Goal: Register for event/course

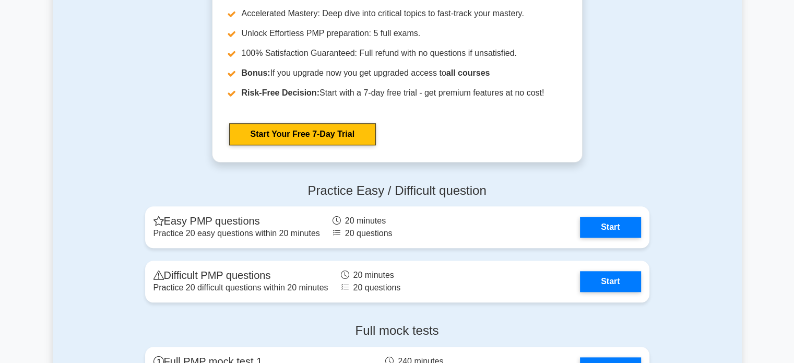
scroll to position [974, 0]
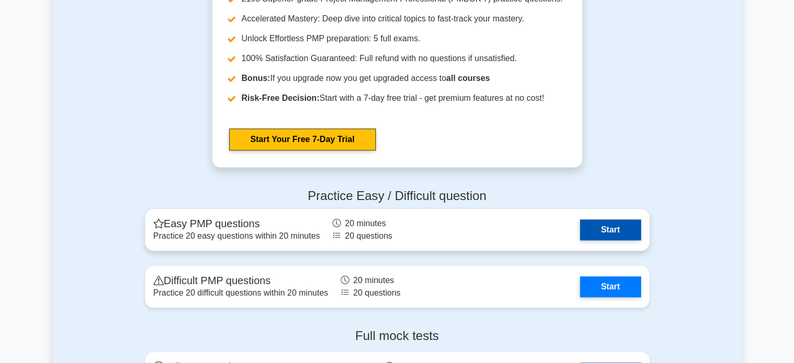
click at [609, 227] on link "Start" at bounding box center [610, 229] width 61 height 21
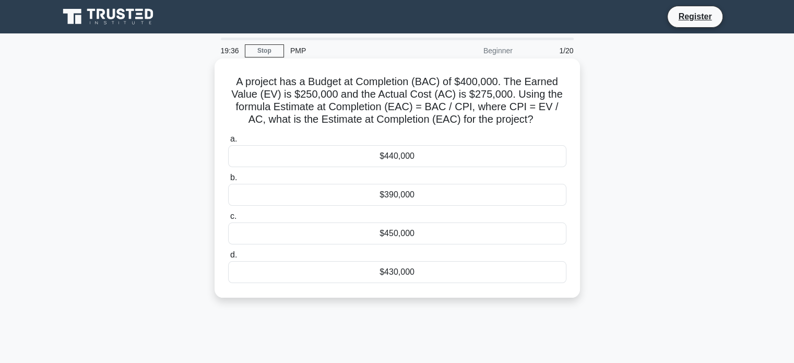
click at [395, 152] on div "$440,000" at bounding box center [397, 156] width 338 height 22
click at [228, 143] on input "a. $440,000" at bounding box center [228, 139] width 0 height 7
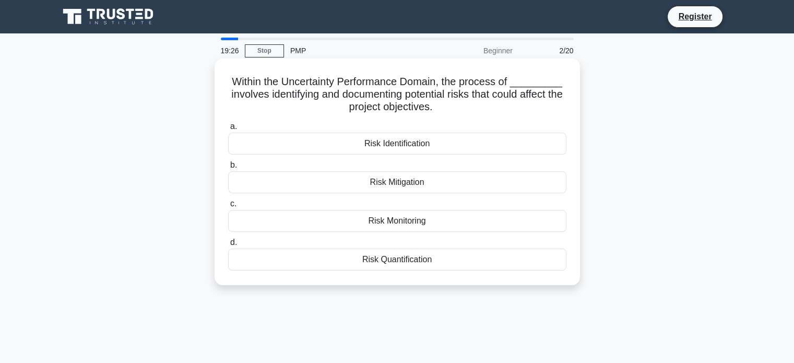
click at [439, 183] on div "Risk Mitigation" at bounding box center [397, 182] width 338 height 22
click at [228, 169] on input "b. Risk Mitigation" at bounding box center [228, 165] width 0 height 7
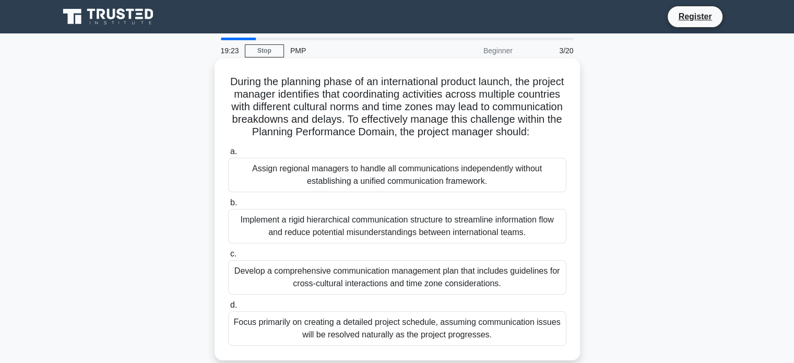
click at [406, 181] on div "Assign regional managers to handle all communications independently without est…" at bounding box center [397, 175] width 338 height 34
click at [228, 155] on input "a. Assign regional managers to handle all communications independently without …" at bounding box center [228, 151] width 0 height 7
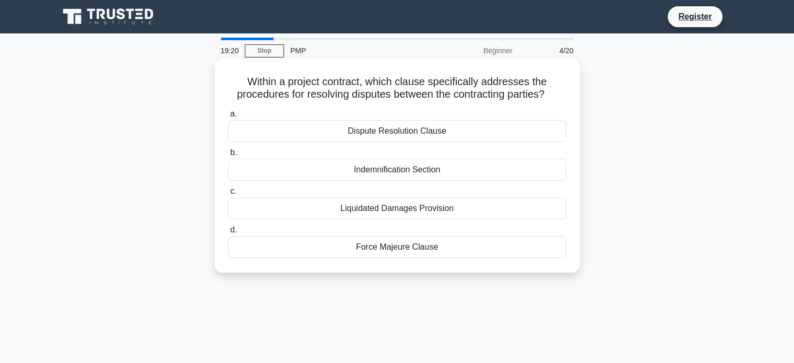
click at [404, 206] on div "Liquidated Damages Provision" at bounding box center [397, 208] width 338 height 22
click at [228, 195] on input "c. Liquidated Damages Provision" at bounding box center [228, 191] width 0 height 7
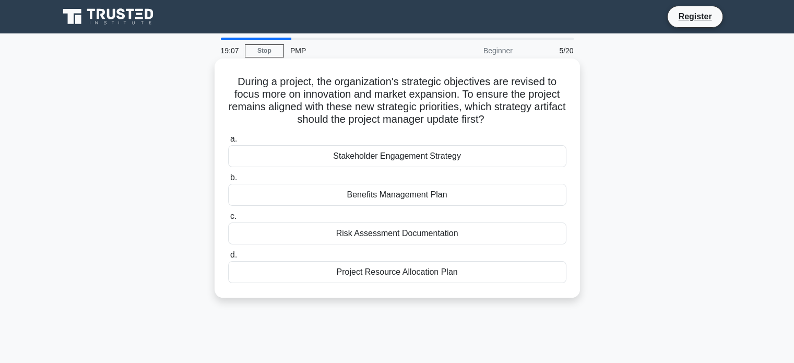
click at [413, 233] on div "Risk Assessment Documentation" at bounding box center [397, 233] width 338 height 22
click at [228, 220] on input "c. Risk Assessment Documentation" at bounding box center [228, 216] width 0 height 7
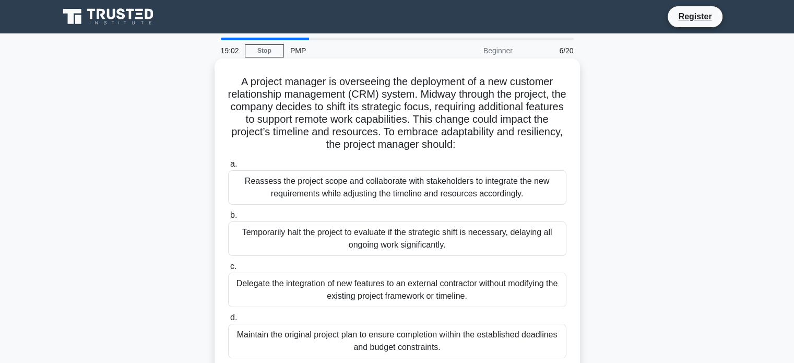
click at [402, 292] on div "Delegate the integration of new features to an external contractor without modi…" at bounding box center [397, 289] width 338 height 34
click at [228, 270] on input "c. Delegate the integration of new features to an external contractor without m…" at bounding box center [228, 266] width 0 height 7
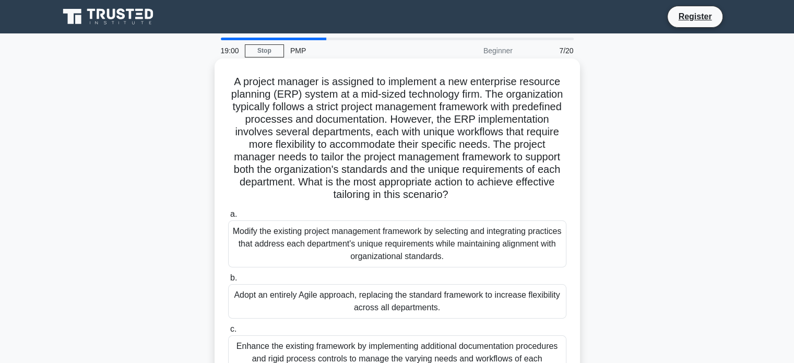
click at [431, 252] on div "Modify the existing project management framework by selecting and integrating p…" at bounding box center [397, 243] width 338 height 47
click at [228, 218] on input "a. Modify the existing project management framework by selecting and integratin…" at bounding box center [228, 214] width 0 height 7
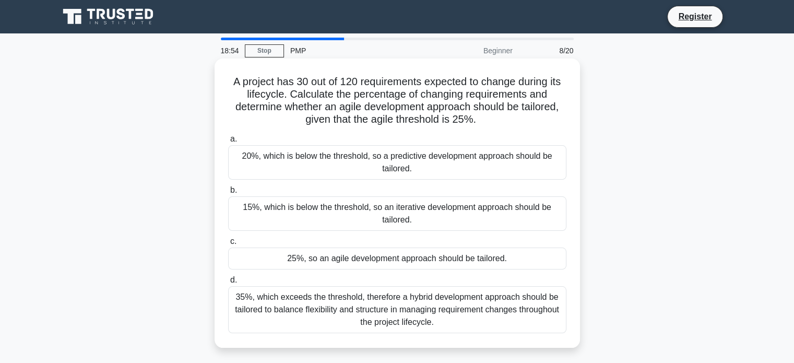
click at [466, 210] on div "15%, which is below the threshold, so an iterative development approach should …" at bounding box center [397, 213] width 338 height 34
click at [228, 194] on input "b. 15%, which is below the threshold, so an iterative development approach shou…" at bounding box center [228, 190] width 0 height 7
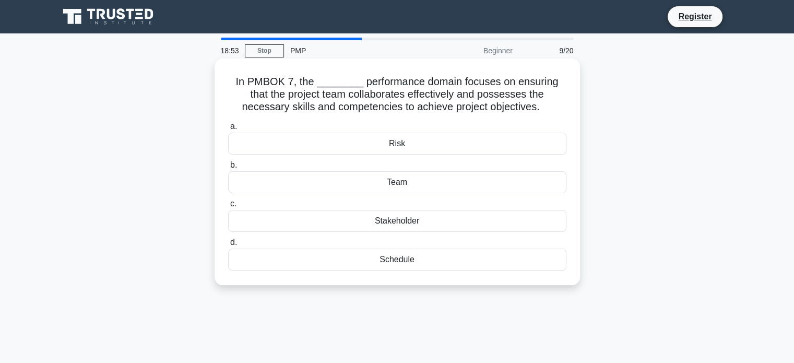
click at [458, 217] on div "Stakeholder" at bounding box center [397, 221] width 338 height 22
click at [228, 207] on input "c. Stakeholder" at bounding box center [228, 203] width 0 height 7
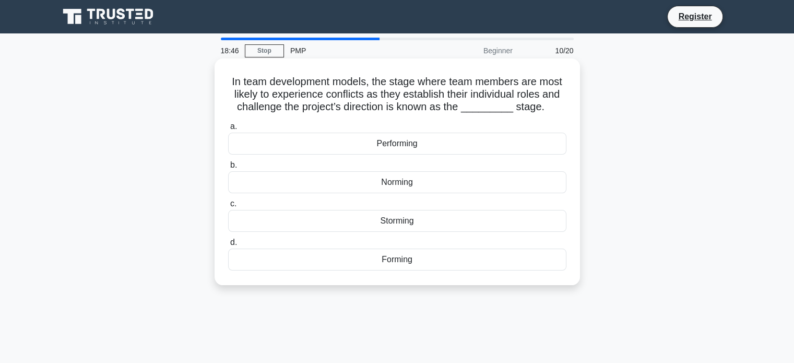
click at [457, 181] on div "Norming" at bounding box center [397, 182] width 338 height 22
click at [228, 169] on input "b. Norming" at bounding box center [228, 165] width 0 height 7
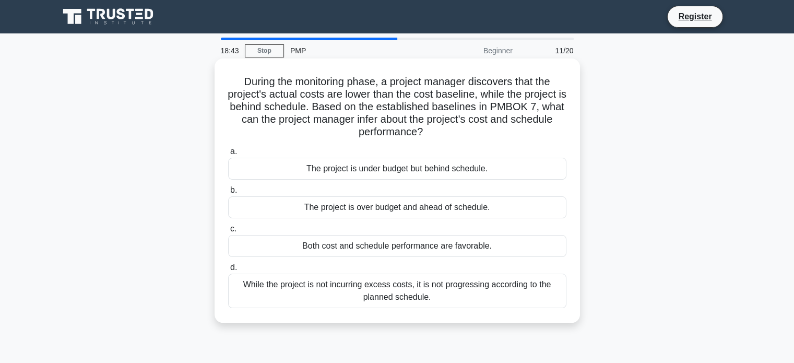
click at [447, 244] on div "Both cost and schedule performance are favorable." at bounding box center [397, 246] width 338 height 22
click at [228, 232] on input "c. Both cost and schedule performance are favorable." at bounding box center [228, 229] width 0 height 7
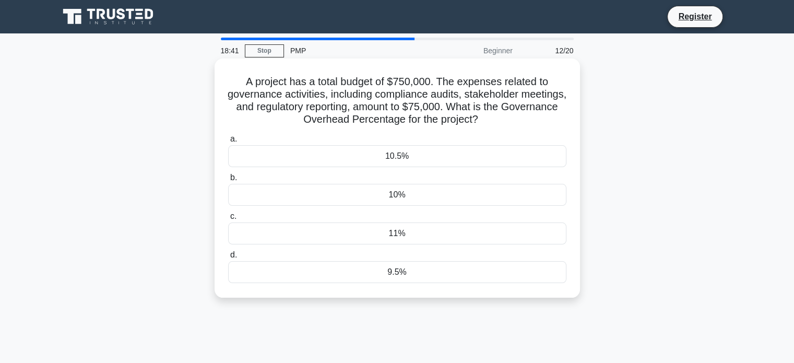
click at [450, 228] on div "11%" at bounding box center [397, 233] width 338 height 22
click at [228, 220] on input "c. 11%" at bounding box center [228, 216] width 0 height 7
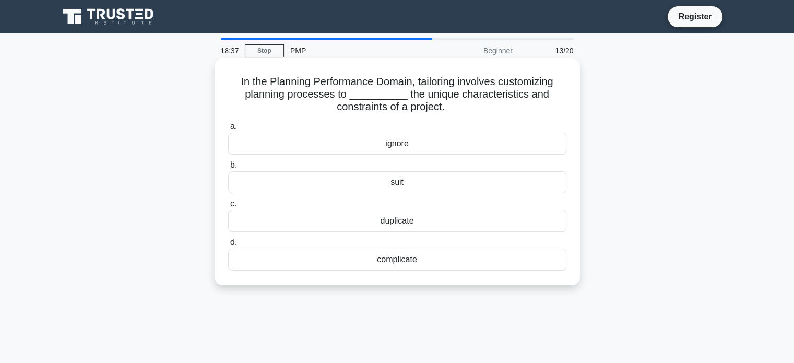
click at [416, 262] on div "complicate" at bounding box center [397, 259] width 338 height 22
click at [228, 246] on input "d. complicate" at bounding box center [228, 242] width 0 height 7
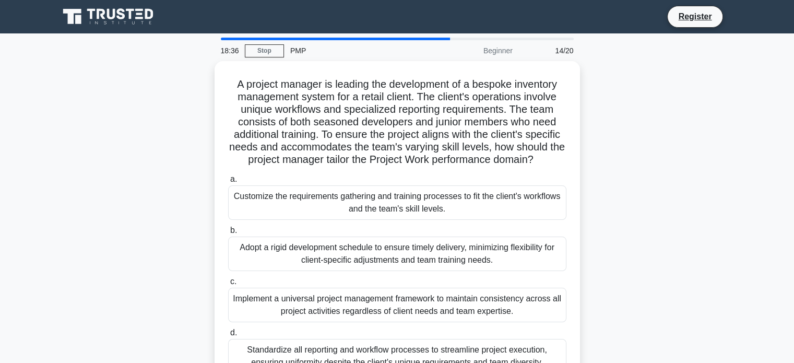
click at [416, 262] on div "Adopt a rigid development schedule to ensure timely delivery, minimizing flexib…" at bounding box center [397, 253] width 338 height 34
click at [228, 234] on input "b. Adopt a rigid development schedule to ensure timely delivery, minimizing fle…" at bounding box center [228, 230] width 0 height 7
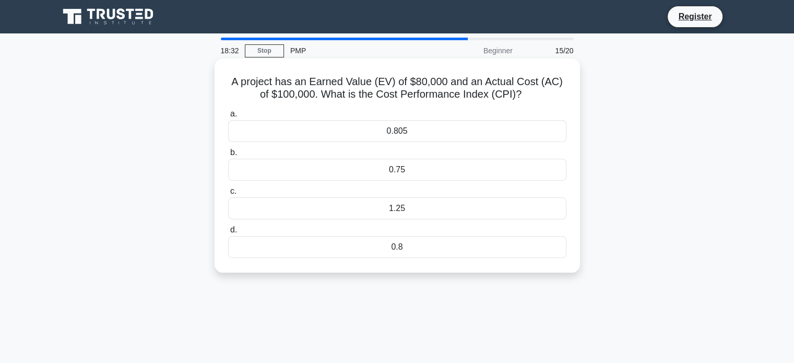
click at [413, 250] on div "0.8" at bounding box center [397, 247] width 338 height 22
click at [228, 233] on input "d. 0.8" at bounding box center [228, 230] width 0 height 7
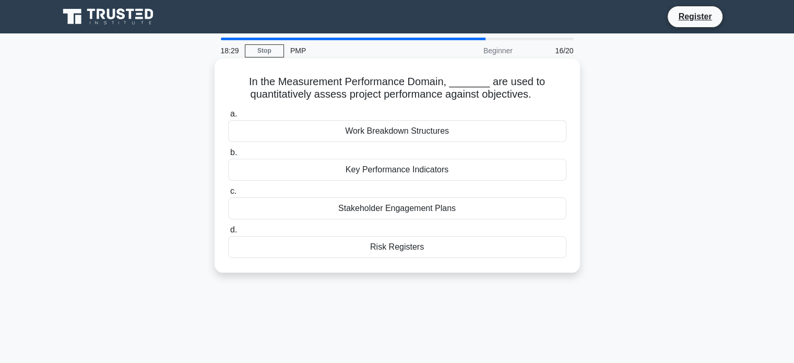
click at [424, 209] on div "Stakeholder Engagement Plans" at bounding box center [397, 208] width 338 height 22
click at [228, 195] on input "c. Stakeholder Engagement Plans" at bounding box center [228, 191] width 0 height 7
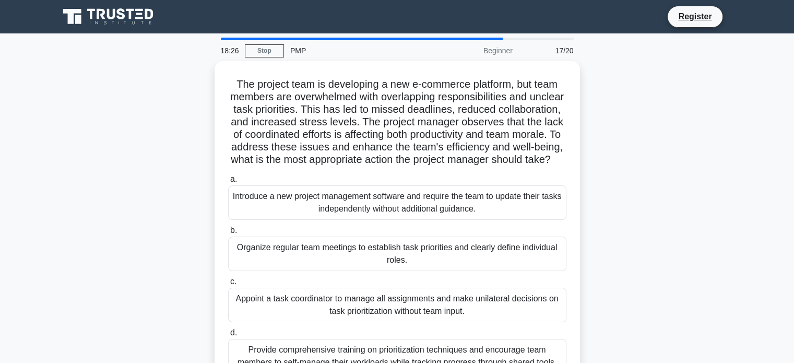
click at [424, 209] on div "Introduce a new project management software and require the team to update thei…" at bounding box center [397, 202] width 338 height 34
click at [228, 183] on input "a. Introduce a new project management software and require the team to update t…" at bounding box center [228, 179] width 0 height 7
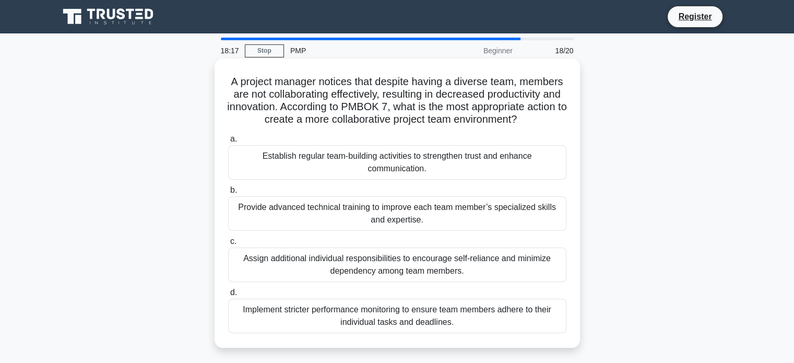
click at [426, 260] on div "Assign additional individual responsibilities to encourage self-reliance and mi…" at bounding box center [397, 264] width 338 height 34
click at [228, 245] on input "c. Assign additional individual responsibilities to encourage self-reliance and…" at bounding box center [228, 241] width 0 height 7
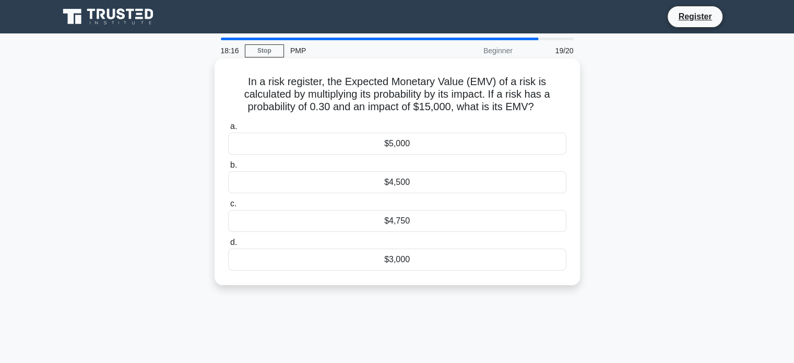
click at [425, 217] on div "$4,750" at bounding box center [397, 221] width 338 height 22
click at [228, 207] on input "c. $4,750" at bounding box center [228, 203] width 0 height 7
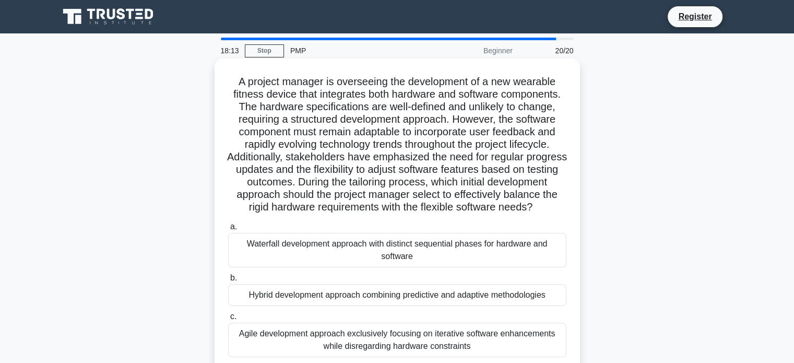
click at [457, 352] on div "Agile development approach exclusively focusing on iterative software enhanceme…" at bounding box center [397, 340] width 338 height 34
click at [228, 320] on input "c. Agile development approach exclusively focusing on iterative software enhanc…" at bounding box center [228, 316] width 0 height 7
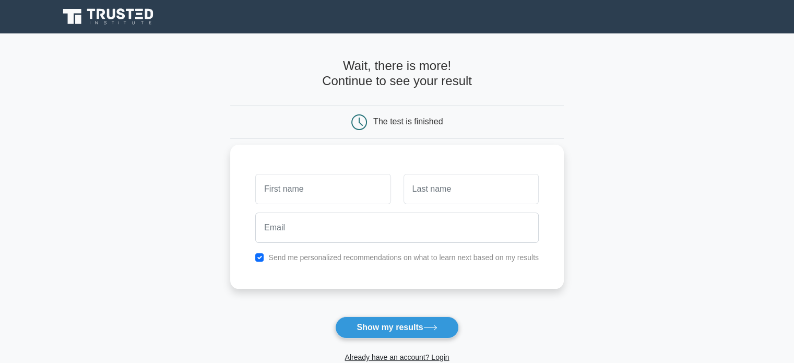
type input "m"
type input "M"
type input "Maurice"
click at [431, 192] on input "text" at bounding box center [471, 189] width 135 height 30
type input "NIYIRORA"
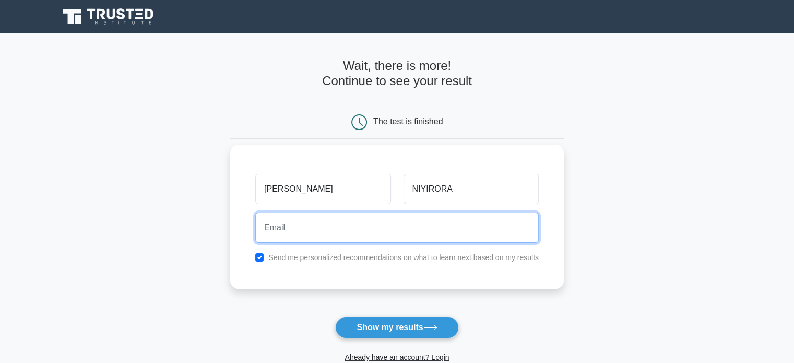
click at [306, 232] on input "email" at bounding box center [396, 227] width 283 height 30
type input "mauriceniyirora0@gmail.com"
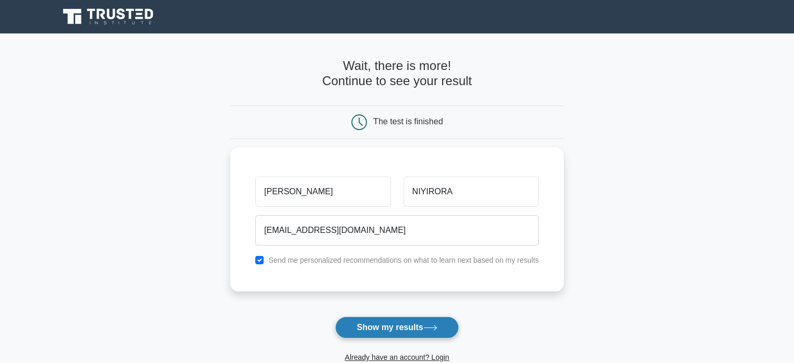
click at [370, 327] on button "Show my results" at bounding box center [396, 327] width 123 height 22
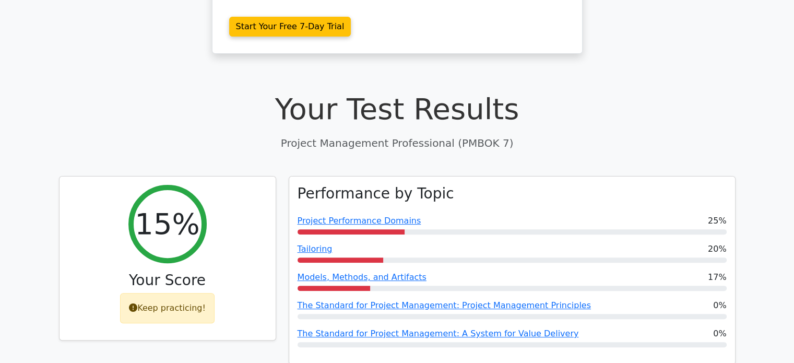
scroll to position [244, 0]
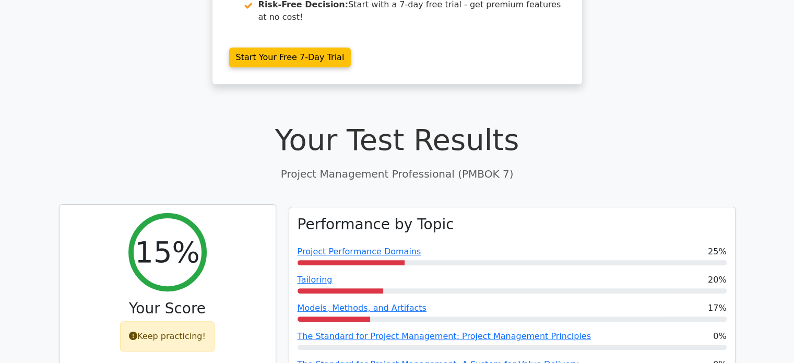
click at [157, 300] on div "Your Score" at bounding box center [167, 311] width 199 height 22
